Goal: Find specific page/section: Find specific page/section

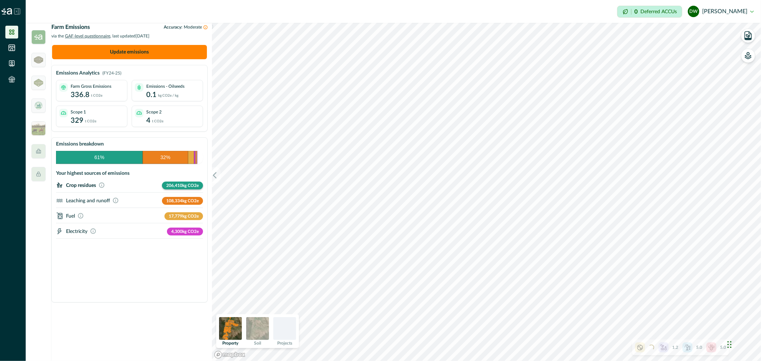
click at [86, 188] on p "Crop residues" at bounding box center [81, 185] width 30 height 6
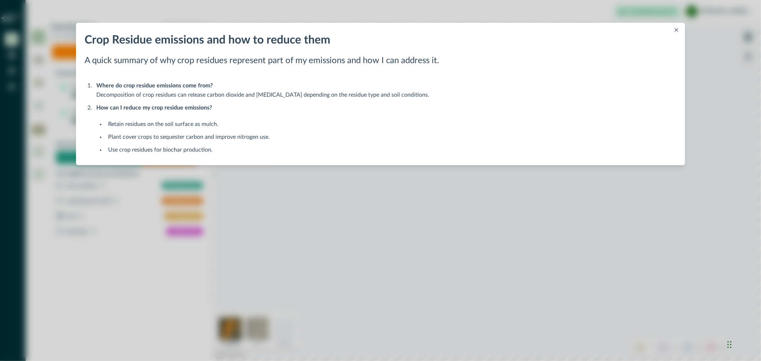
click at [673, 30] on button "Close" at bounding box center [676, 30] width 9 height 9
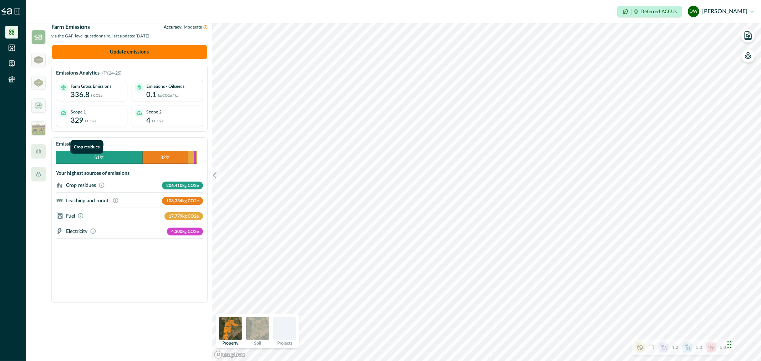
click at [95, 161] on rect "Emissions Breakdown" at bounding box center [99, 157] width 87 height 13
click at [750, 37] on icon "button" at bounding box center [748, 36] width 10 height 10
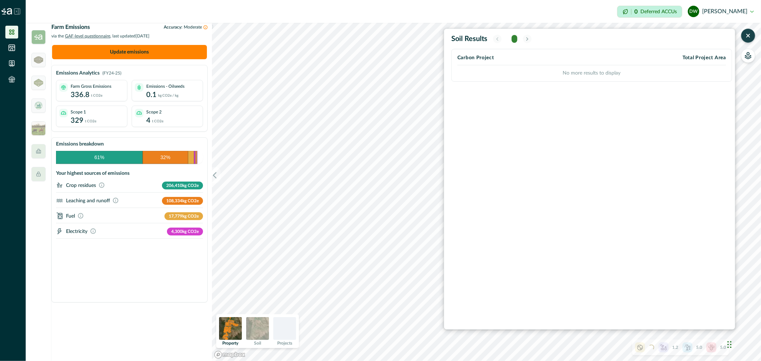
click at [751, 36] on icon "button" at bounding box center [747, 35] width 7 height 7
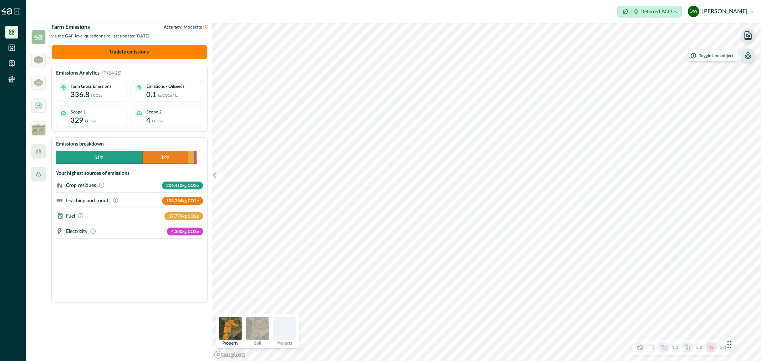
click at [748, 55] on icon "button" at bounding box center [748, 53] width 2 height 3
click at [748, 55] on icon "button" at bounding box center [748, 55] width 3 height 3
click at [289, 329] on div at bounding box center [284, 328] width 23 height 23
click at [256, 333] on img at bounding box center [257, 328] width 23 height 23
click at [223, 328] on img at bounding box center [230, 328] width 23 height 23
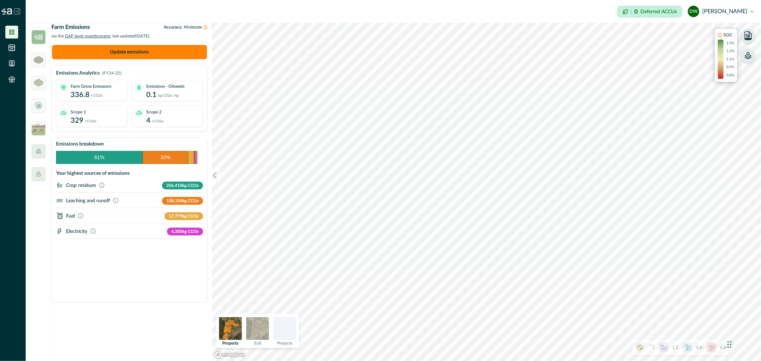
click at [256, 330] on img at bounding box center [257, 328] width 23 height 23
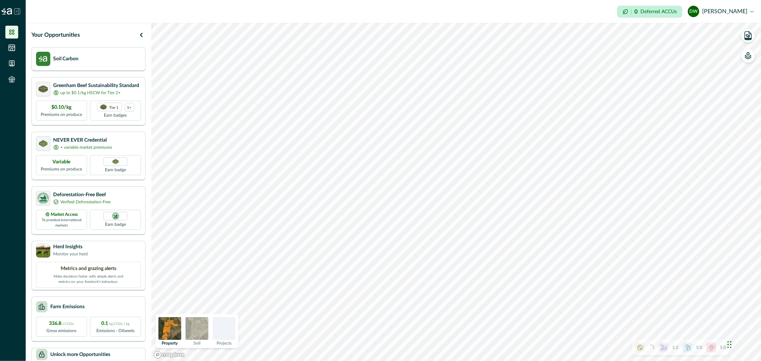
click at [211, 331] on div "Property Soil Projects" at bounding box center [197, 331] width 83 height 34
click at [206, 330] on img at bounding box center [196, 328] width 23 height 23
